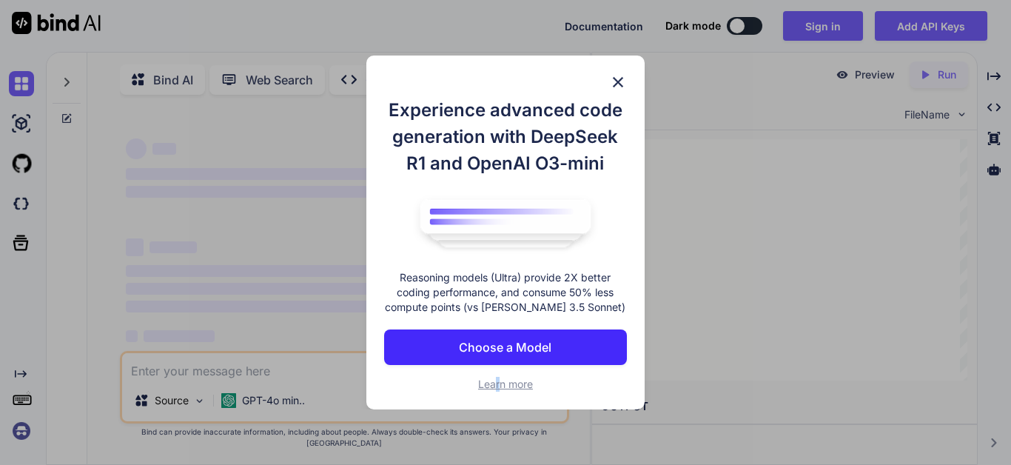
click at [620, 78] on img at bounding box center [618, 82] width 18 height 18
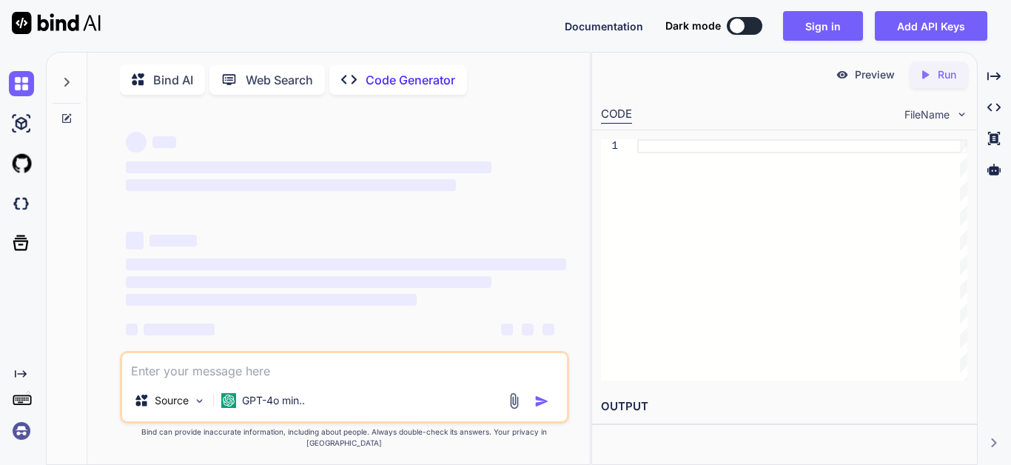
click at [257, 380] on textarea at bounding box center [344, 366] width 445 height 27
click at [190, 380] on textarea at bounding box center [344, 366] width 445 height 27
paste textarea "можешь создать код на языке луа для инжектора который создает GUI где можно выр…"
type textarea "можешь создать код на языке луа для инжектора который создает GUI где можно выр…"
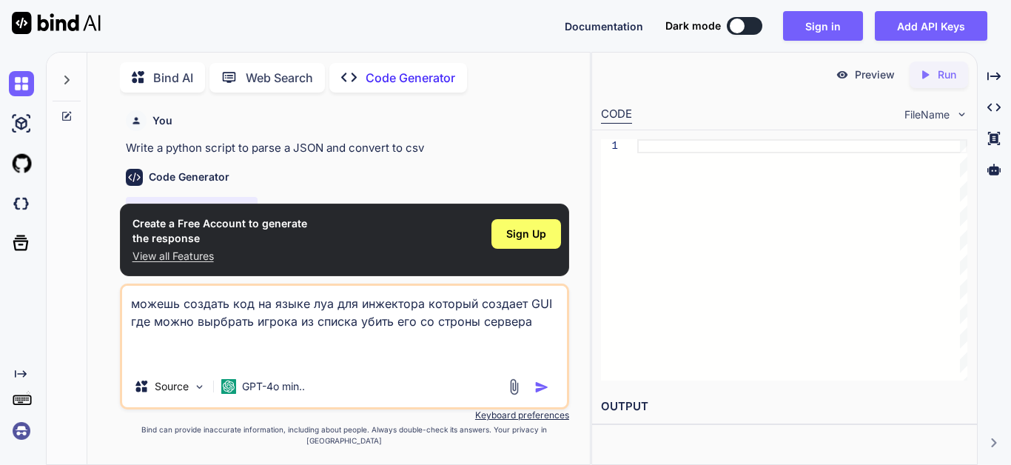
type textarea "x"
type textarea "можешь создать код на языке луа для инжектора который создает GUI где можно выр…"
click at [541, 392] on img "button" at bounding box center [542, 387] width 15 height 15
click at [551, 395] on button "button" at bounding box center [545, 387] width 21 height 15
type textarea "x"
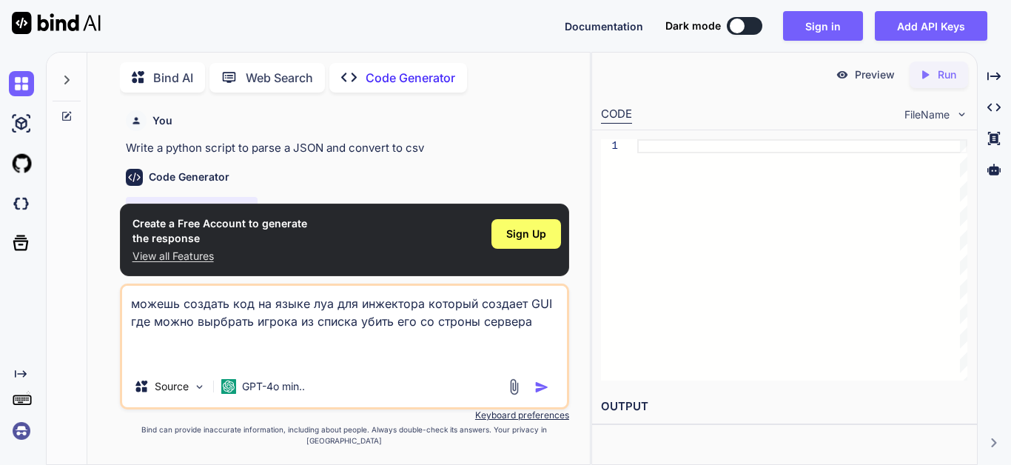
click at [542, 395] on img "button" at bounding box center [542, 387] width 15 height 15
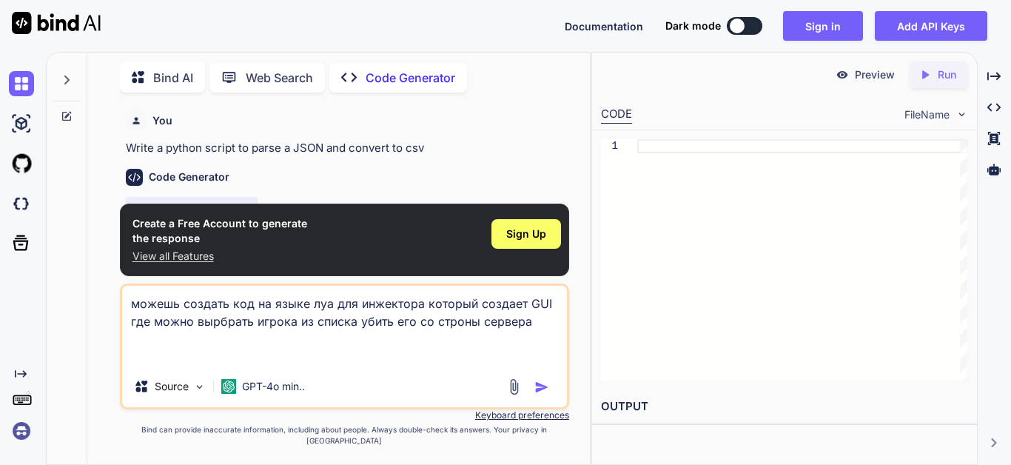
click at [542, 395] on img "button" at bounding box center [542, 387] width 15 height 15
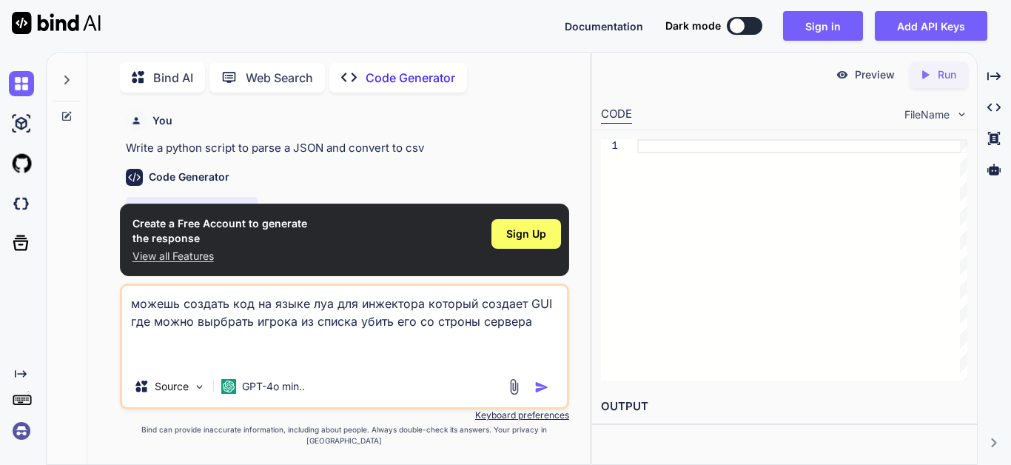
click at [542, 395] on img "button" at bounding box center [542, 387] width 15 height 15
drag, startPoint x: 133, startPoint y: 306, endPoint x: 375, endPoint y: 378, distance: 253.4
click at [375, 378] on div "можешь создать код на языке луа для инжектора который создает GUI где можно выр…" at bounding box center [344, 347] width 449 height 126
